Goal: Transaction & Acquisition: Purchase product/service

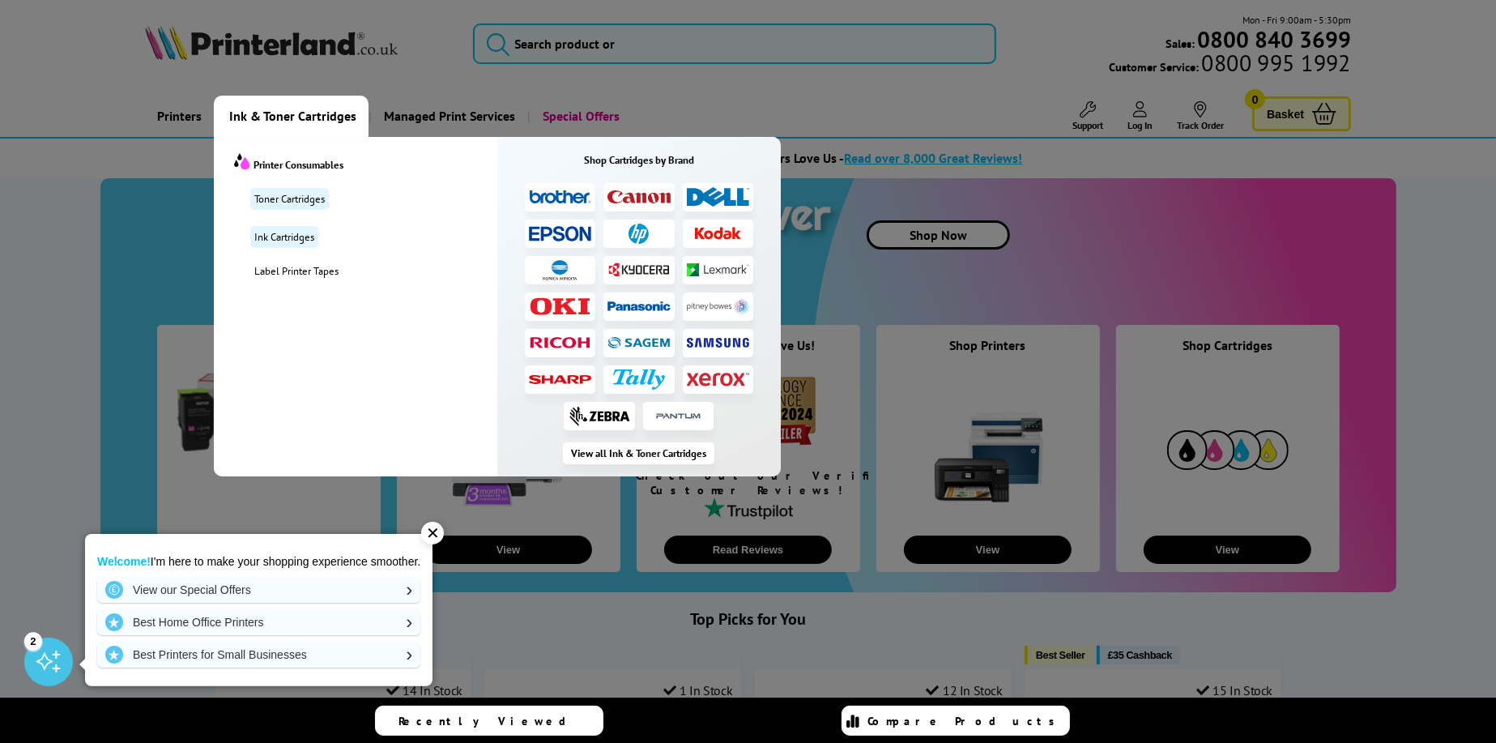
click at [721, 387] on li at bounding box center [718, 379] width 71 height 28
click at [721, 381] on img at bounding box center [718, 379] width 63 height 15
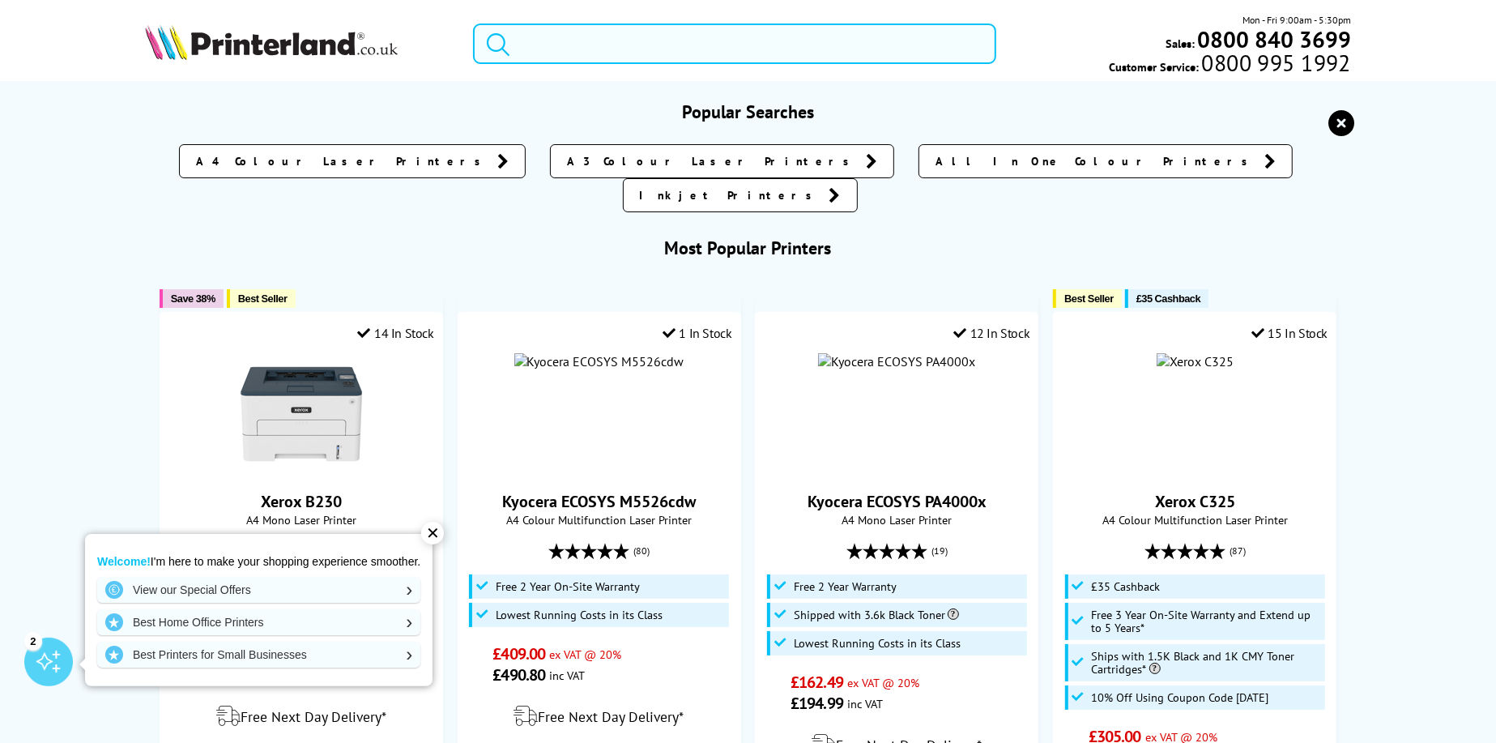
click at [538, 41] on input "search" at bounding box center [735, 43] width 524 height 40
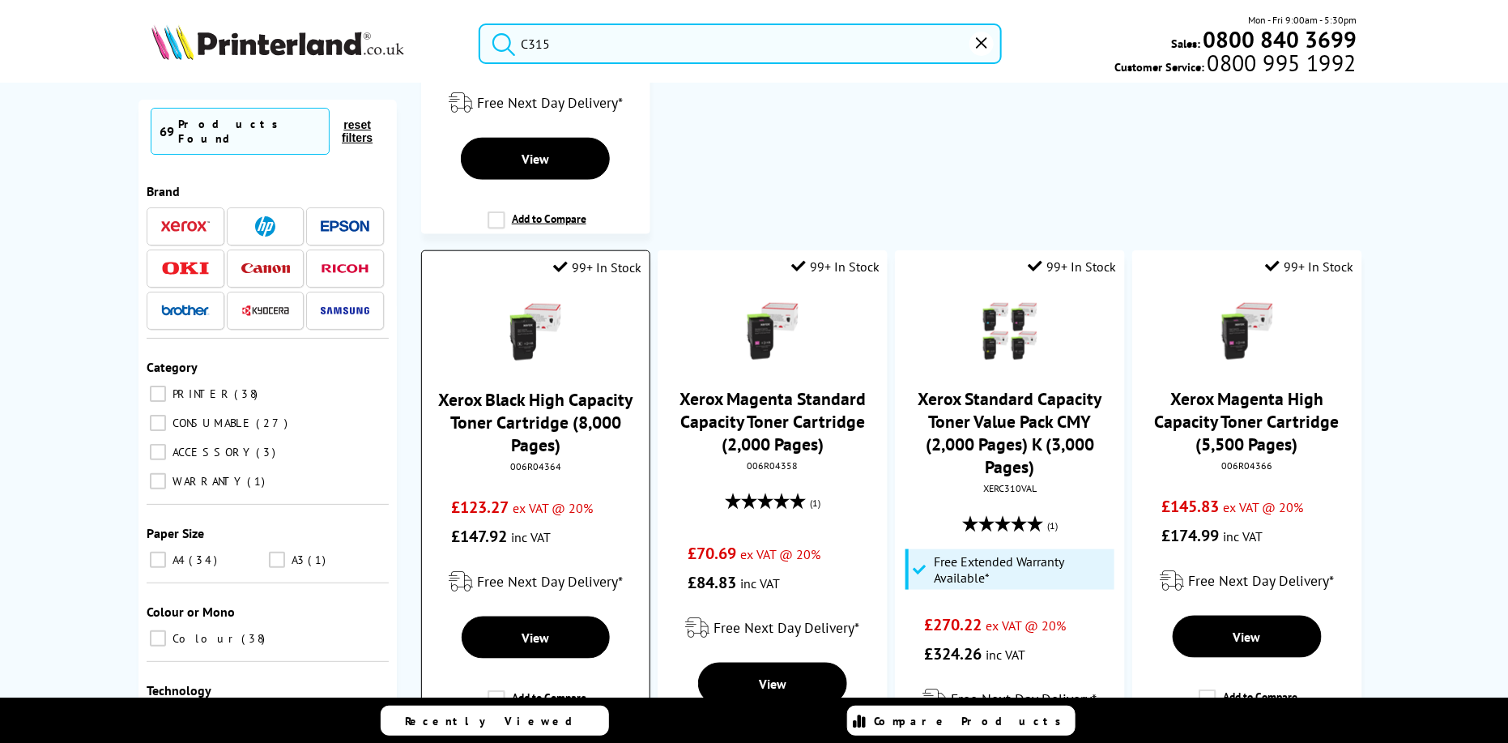
scroll to position [729, 0]
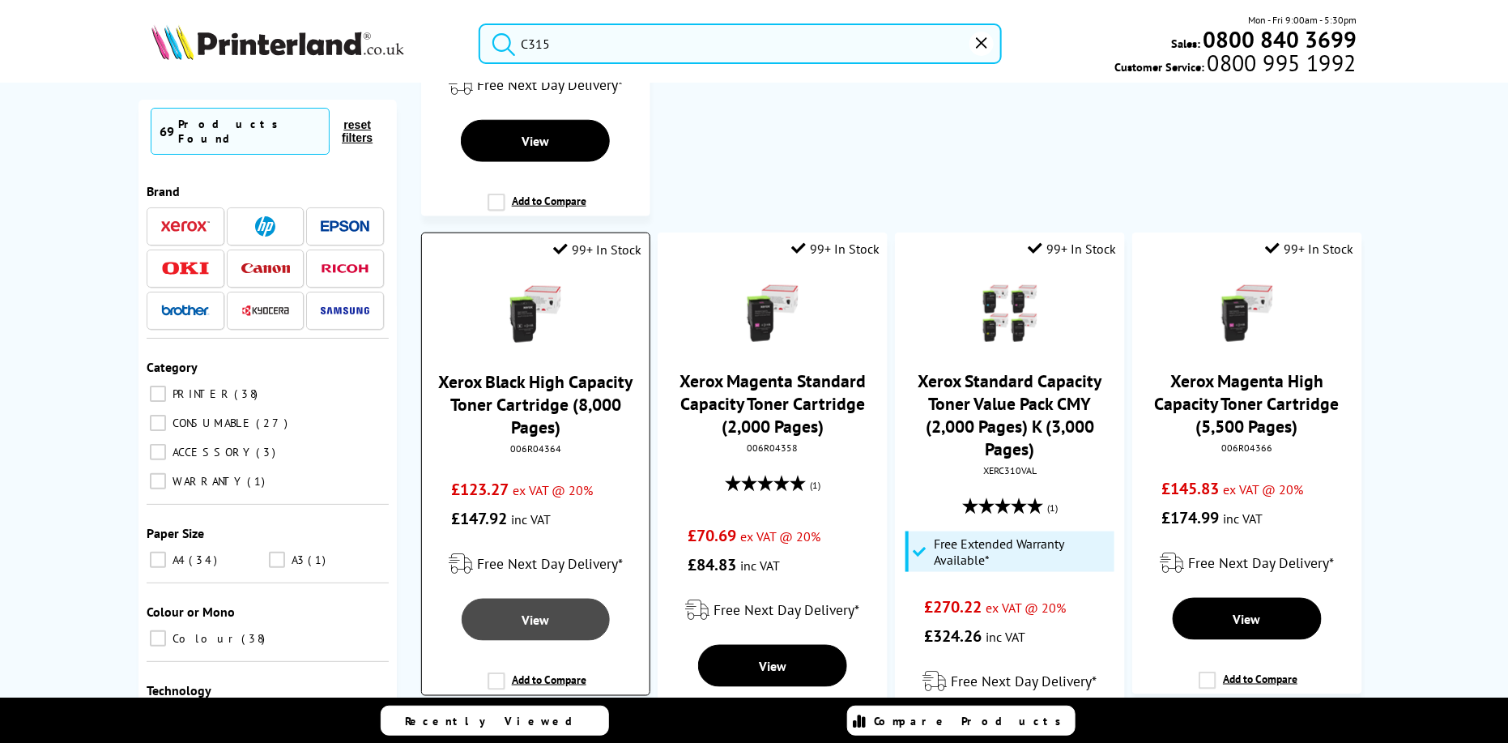
type input "C315"
click at [526, 598] on link "View" at bounding box center [536, 619] width 148 height 42
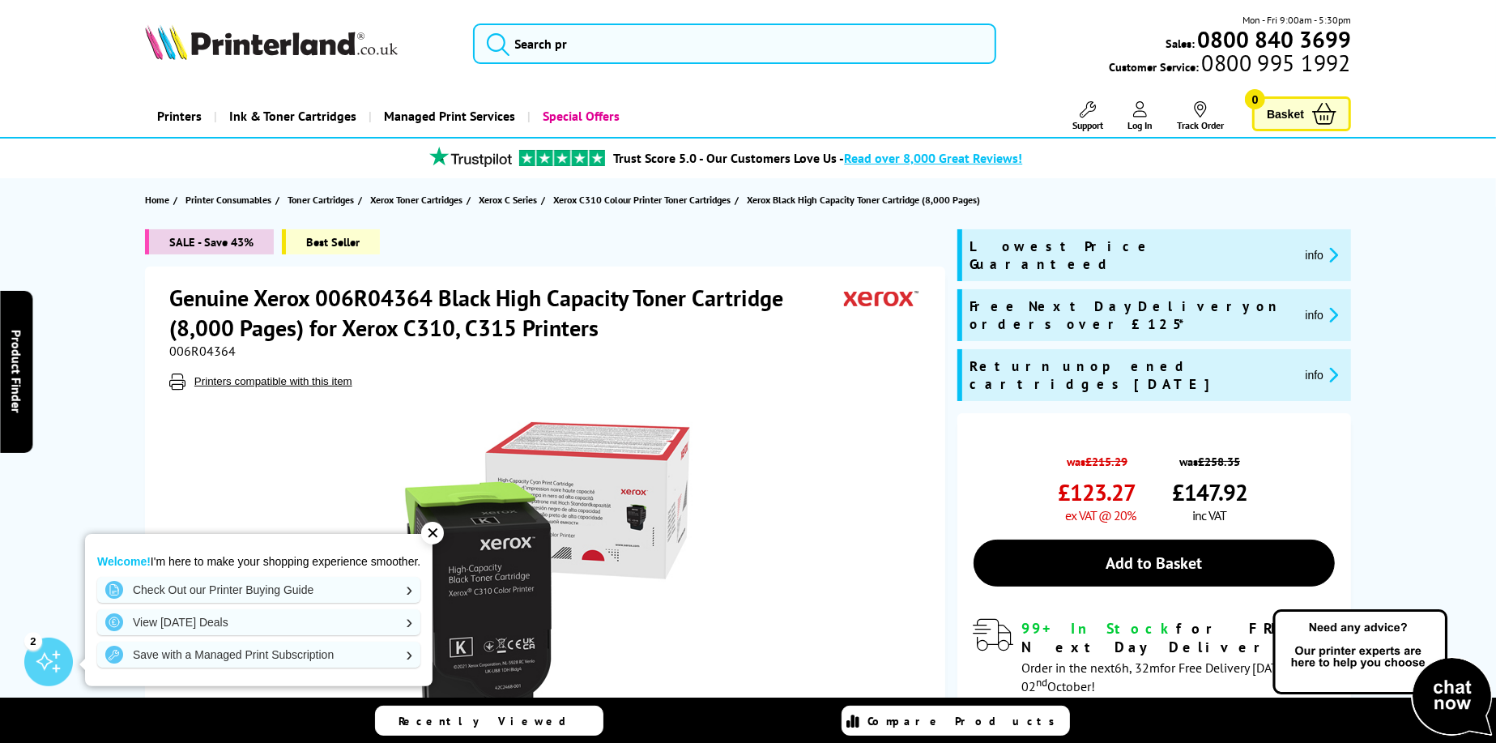
click at [1323, 306] on icon "promo-description" at bounding box center [1330, 314] width 15 height 17
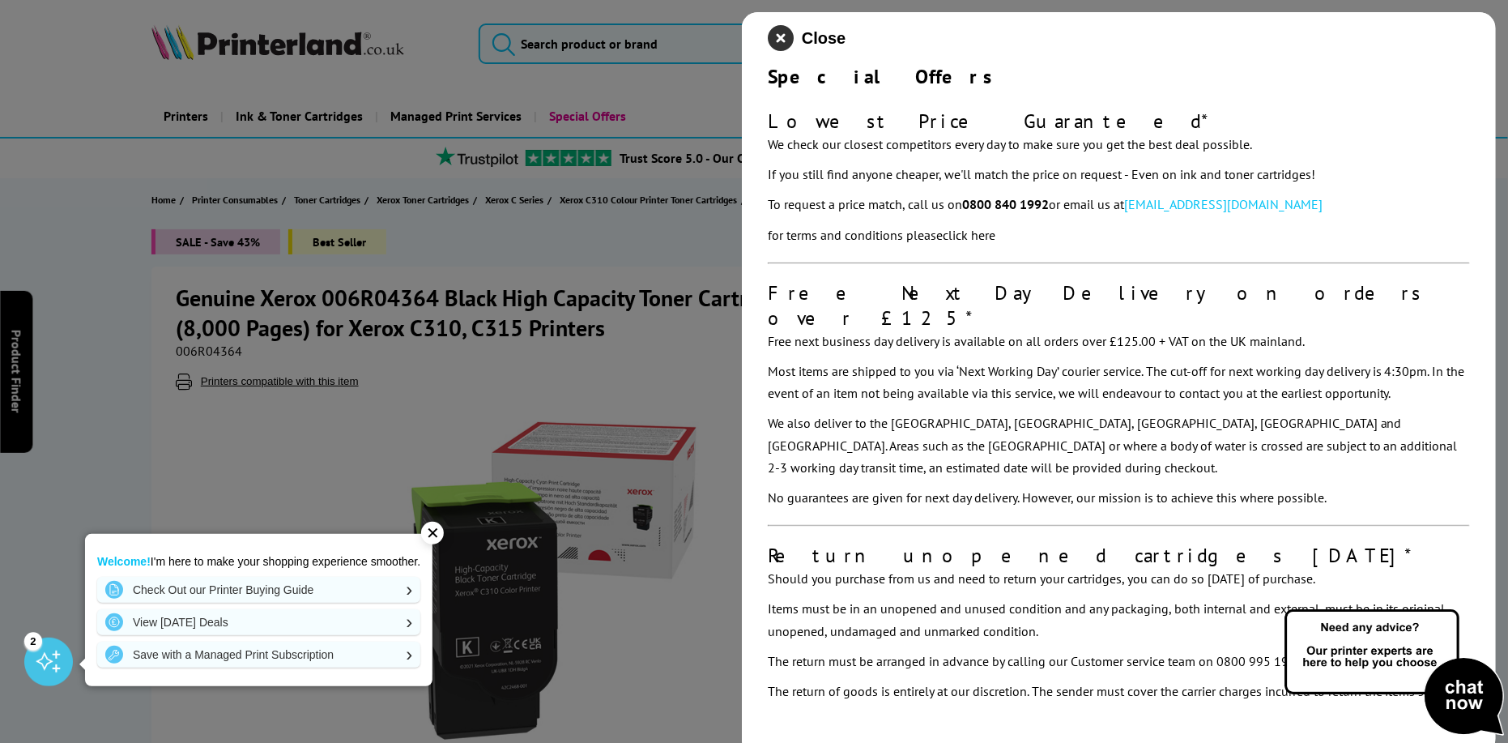
click at [775, 40] on icon "close modal" at bounding box center [781, 38] width 26 height 26
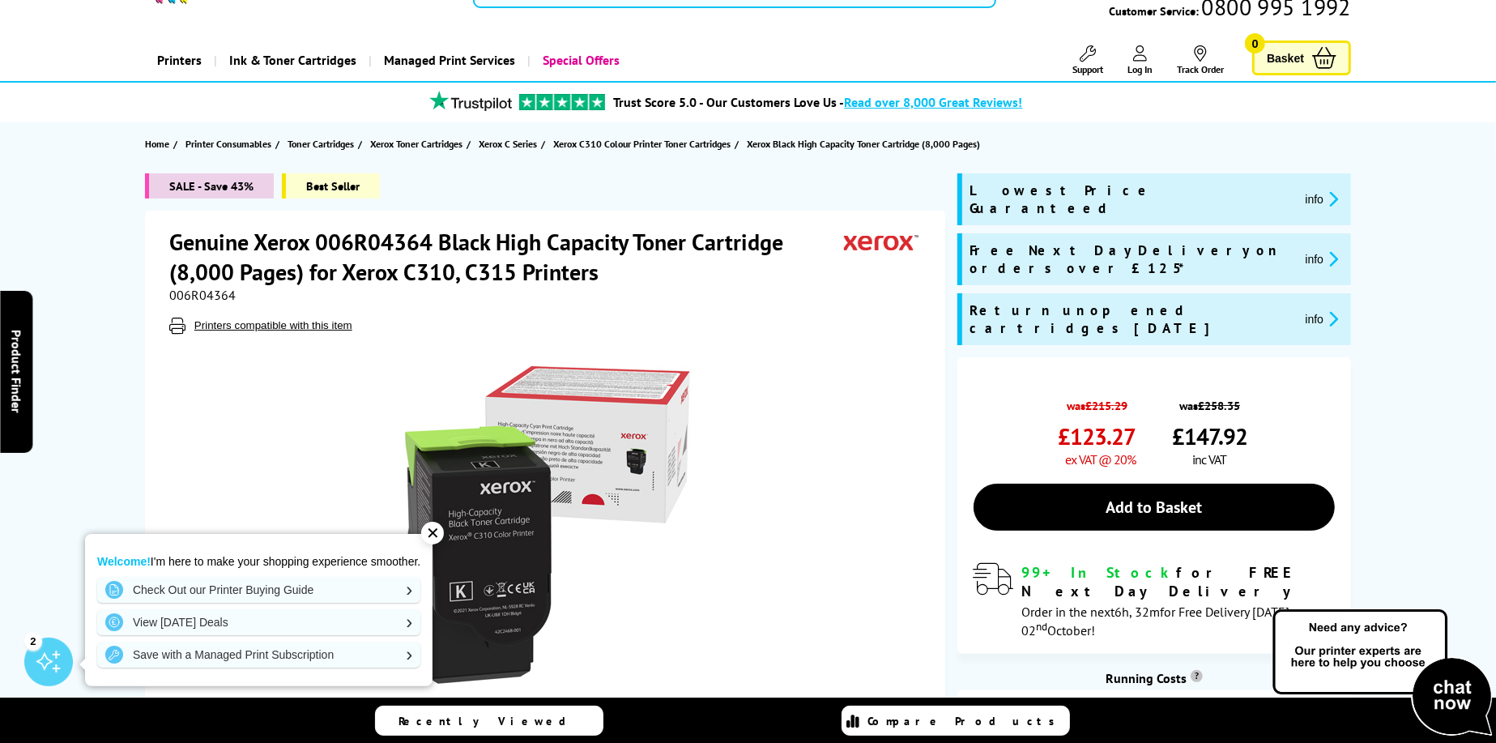
scroll to position [81, 0]
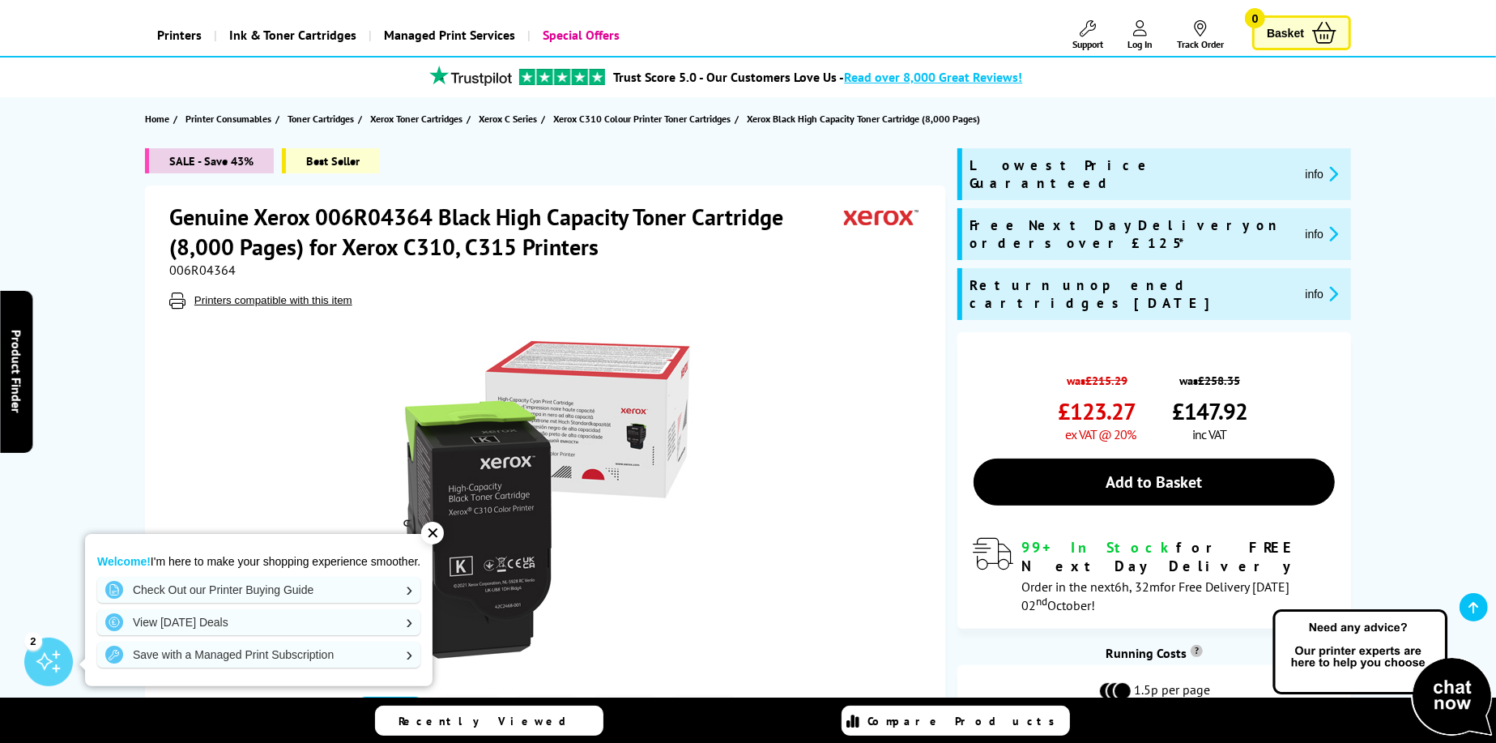
click at [434, 534] on div "✕" at bounding box center [432, 532] width 23 height 23
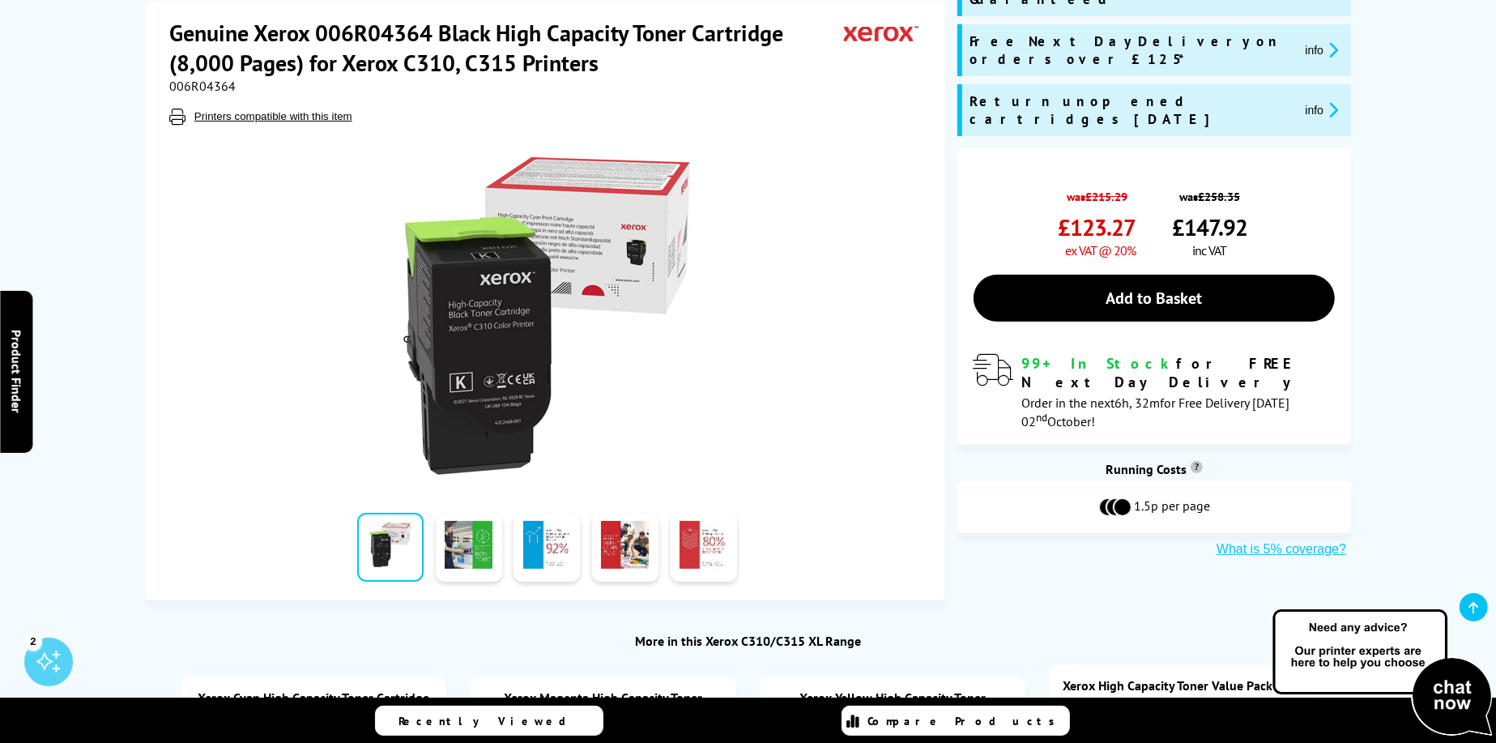
scroll to position [243, 0]
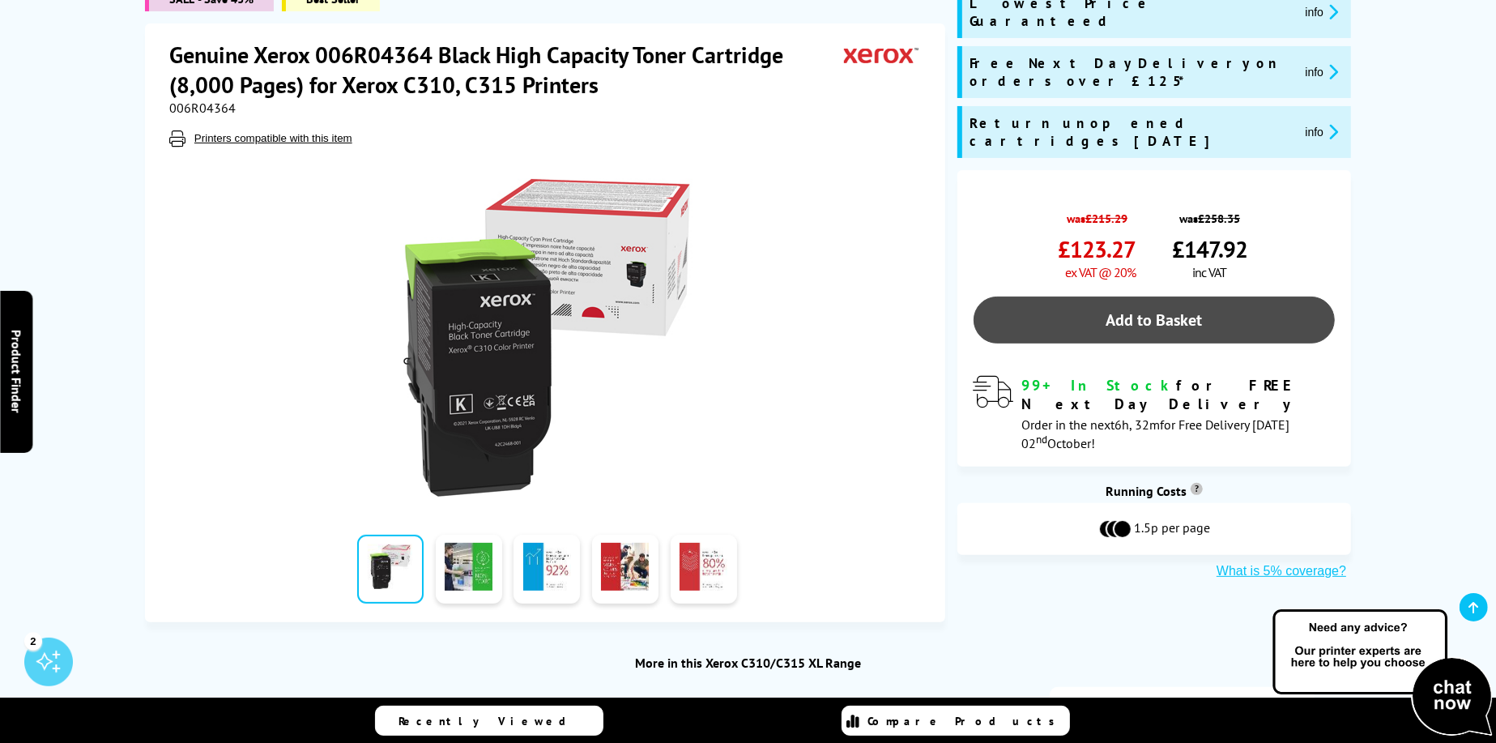
click at [1137, 296] on link "Add to Basket" at bounding box center [1153, 319] width 361 height 47
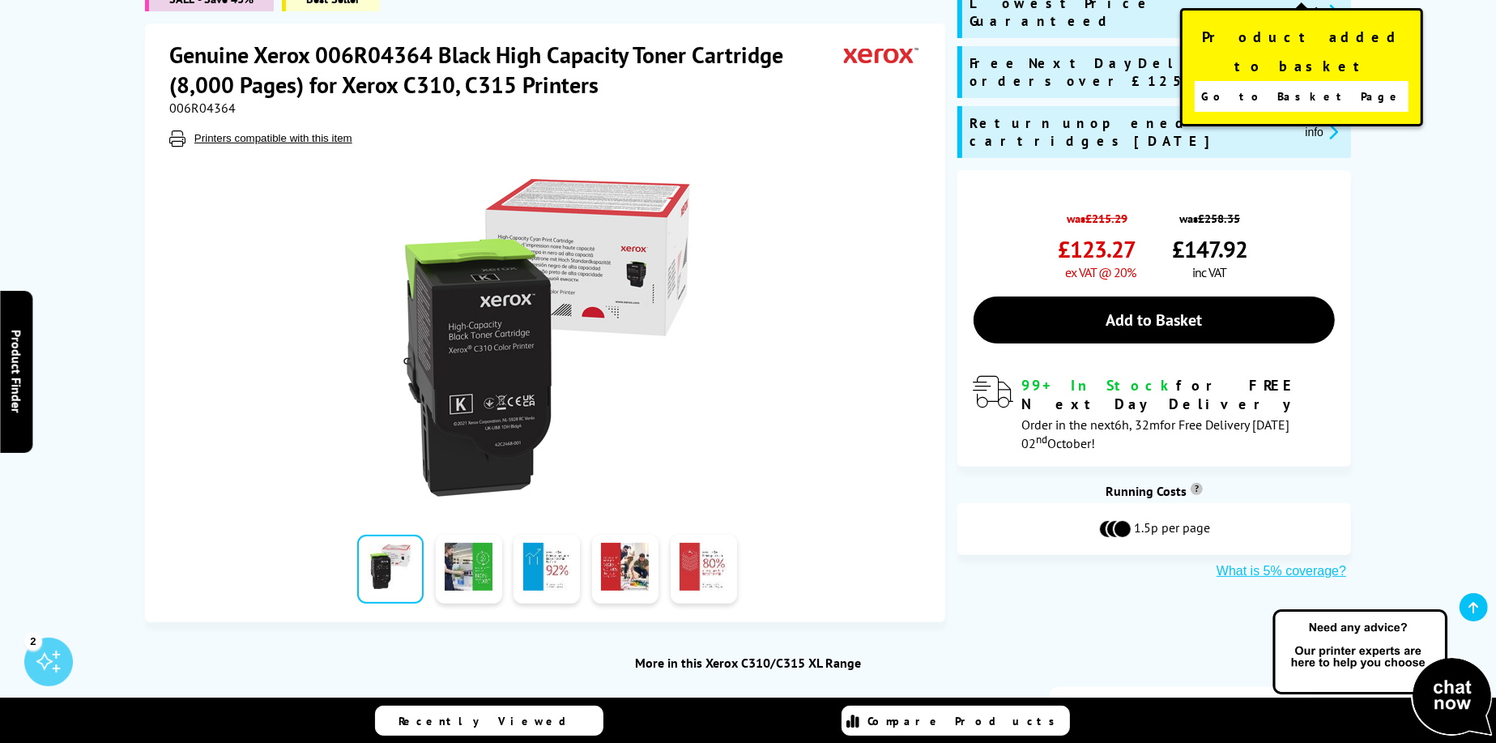
click at [1295, 85] on span "Go to Basket Page" at bounding box center [1302, 96] width 202 height 23
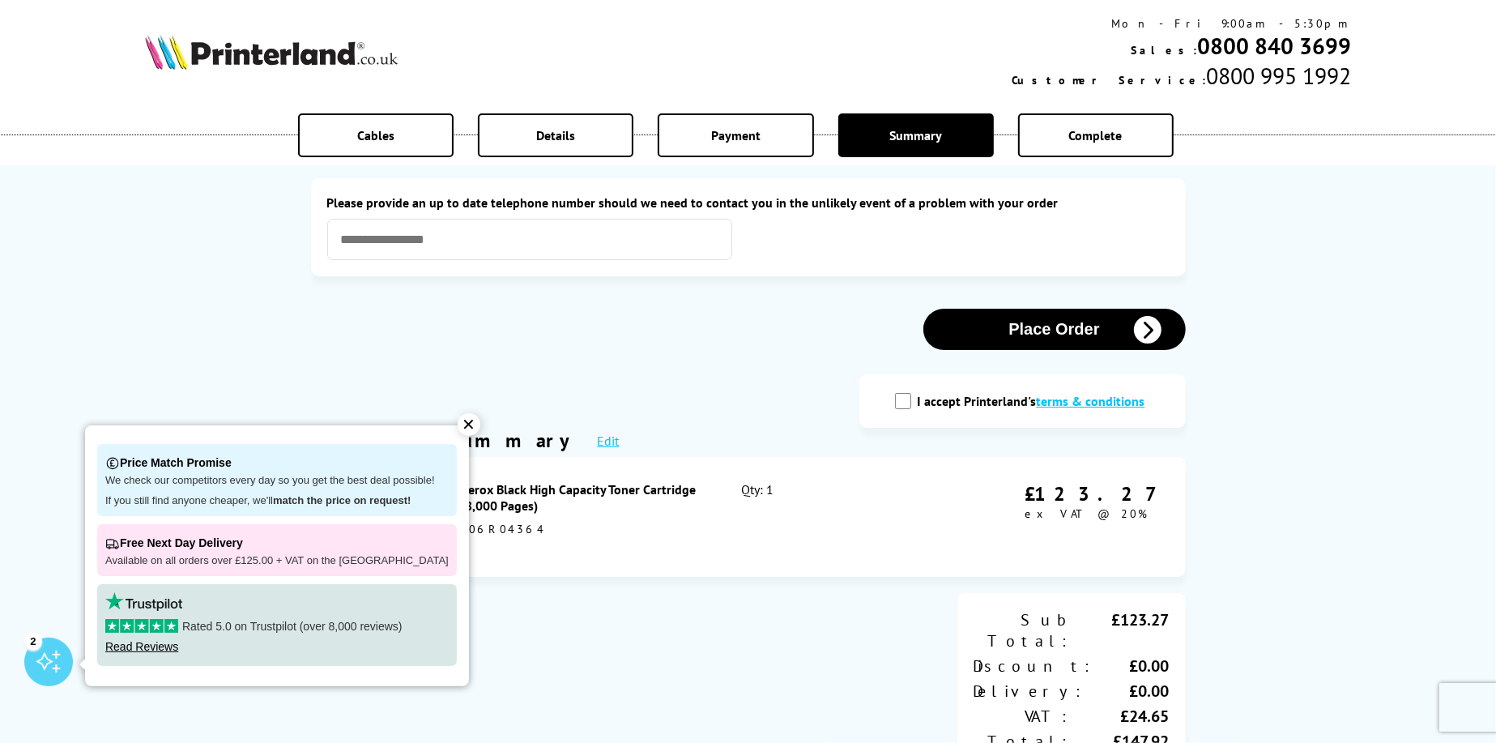
click at [458, 424] on div "✕" at bounding box center [469, 424] width 23 height 23
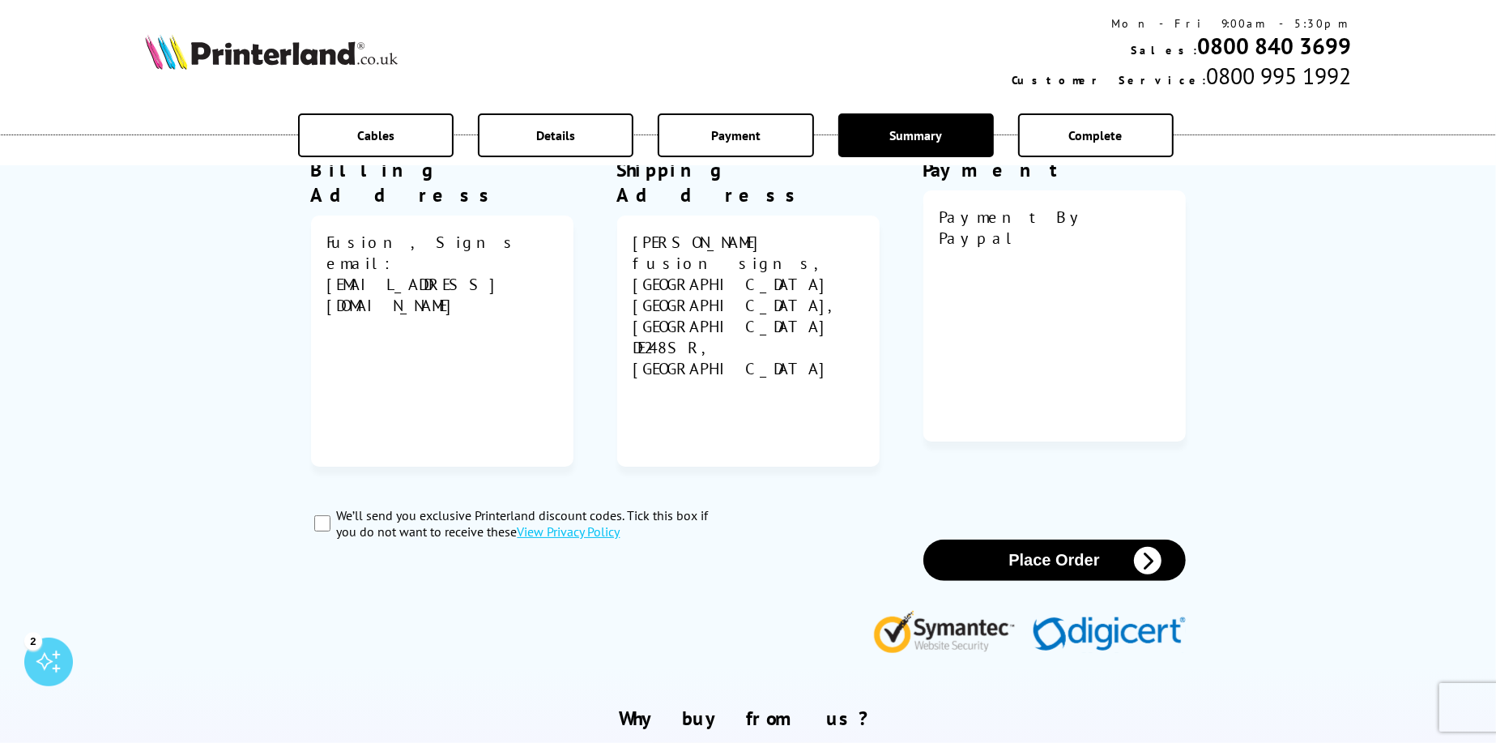
scroll to position [648, 0]
click at [1080, 538] on button "Place Order" at bounding box center [1054, 558] width 262 height 41
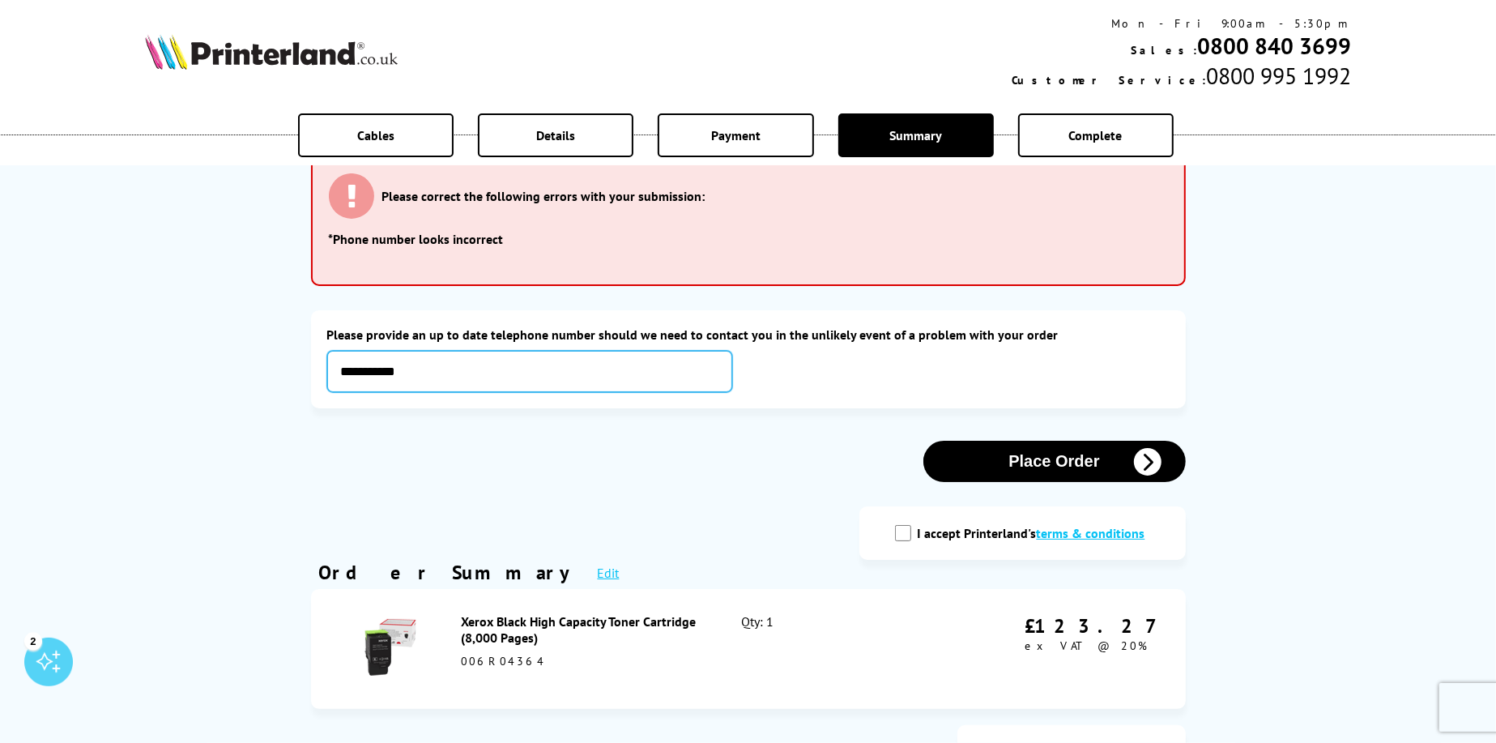
type input "**********"
drag, startPoint x: 1028, startPoint y: 458, endPoint x: 1036, endPoint y: 462, distance: 9.8
click at [1028, 458] on button "Place Order" at bounding box center [1054, 461] width 262 height 41
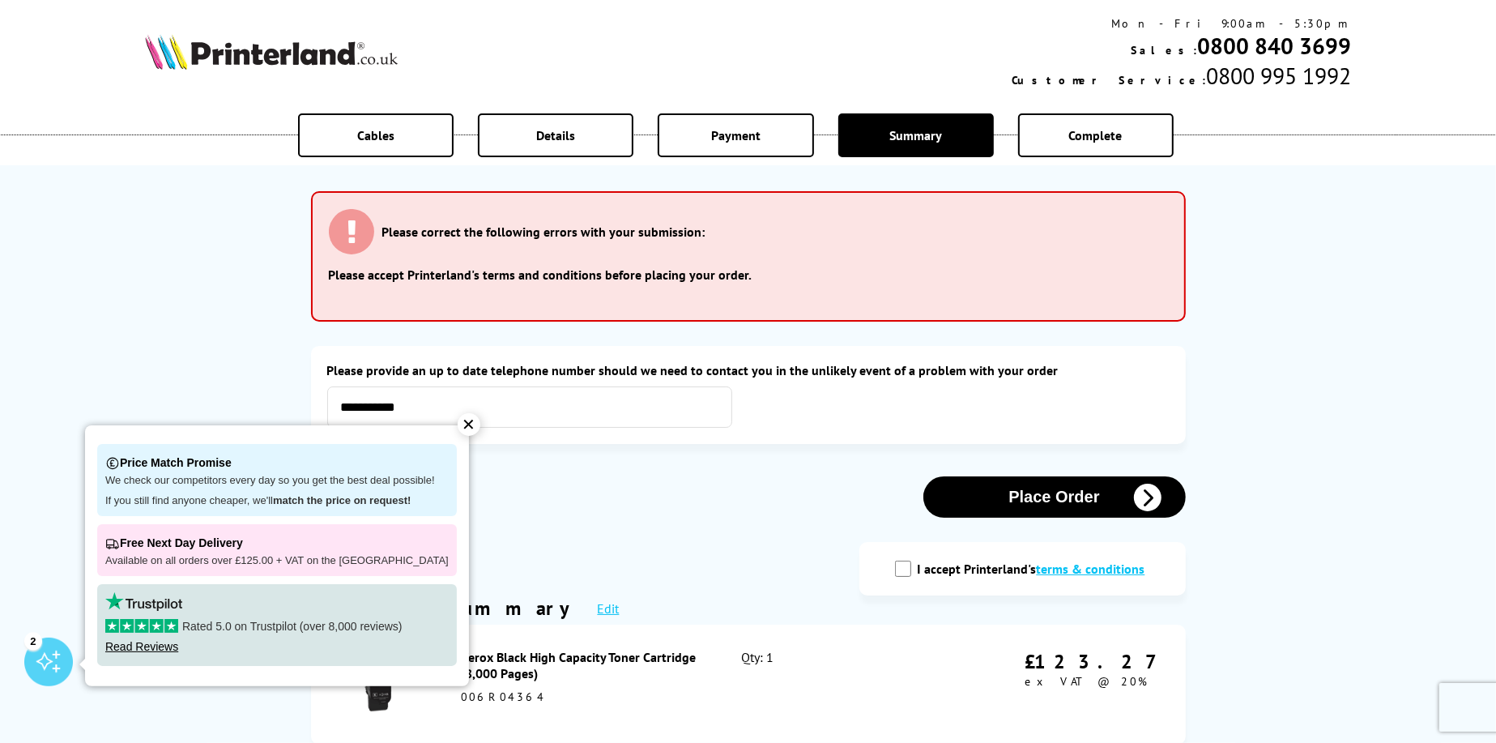
click at [904, 573] on input "I accept Printerland's terms & conditions" at bounding box center [903, 568] width 16 height 16
checkbox input "true"
click at [1105, 500] on button "Place Order" at bounding box center [1054, 496] width 262 height 41
click at [459, 423] on div "✕" at bounding box center [469, 424] width 23 height 23
